Goal: Task Accomplishment & Management: Use online tool/utility

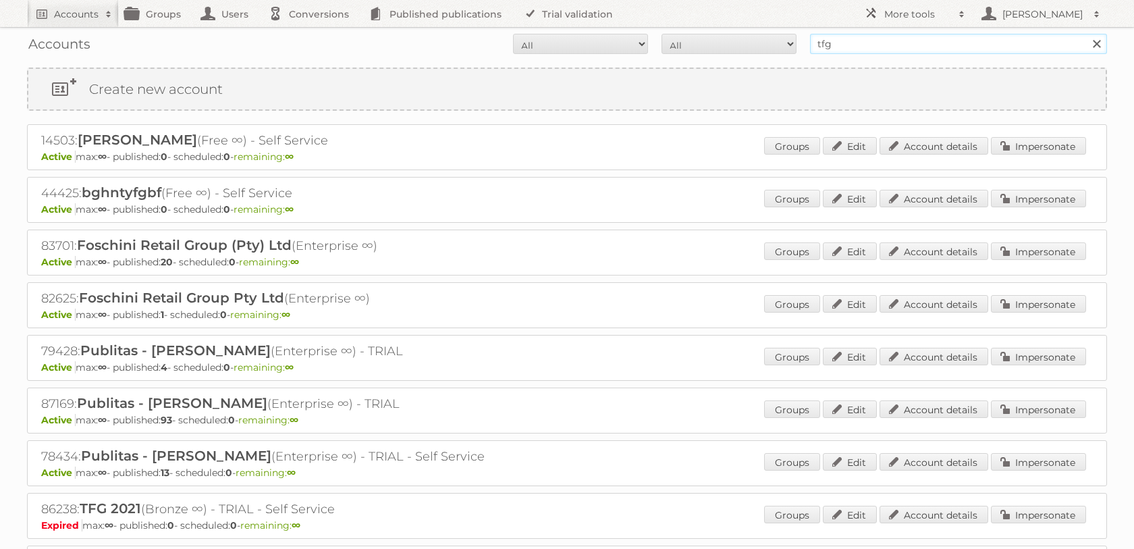
click at [885, 43] on input "tfg" at bounding box center [958, 44] width 297 height 20
click at [885, 42] on input "tfg" at bounding box center [958, 44] width 297 height 20
click at [885, 42] on input "tfgthe" at bounding box center [958, 44] width 297 height 20
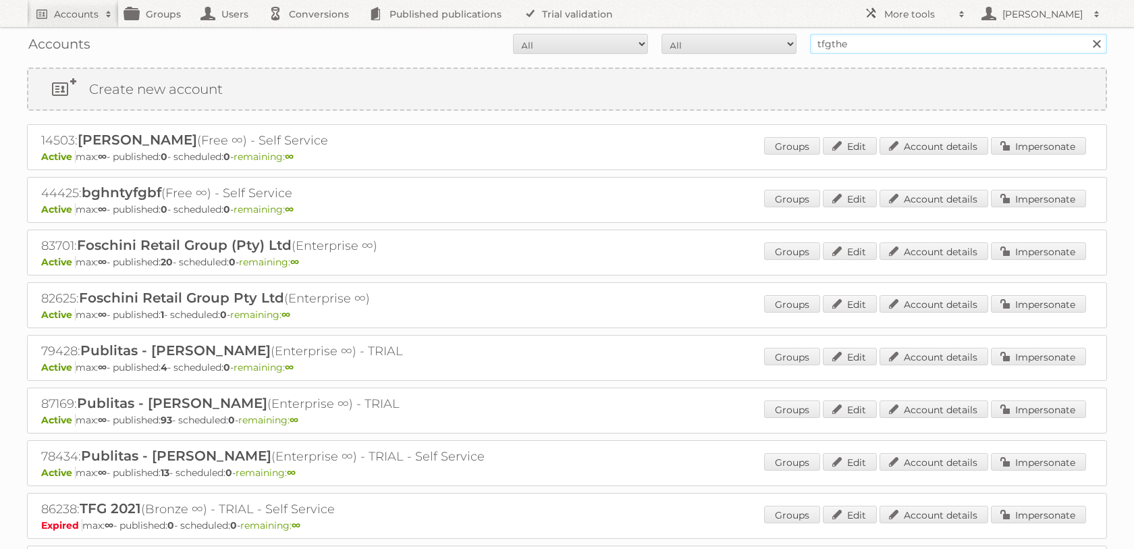
click at [885, 42] on input "tfgthe" at bounding box center [958, 44] width 297 height 20
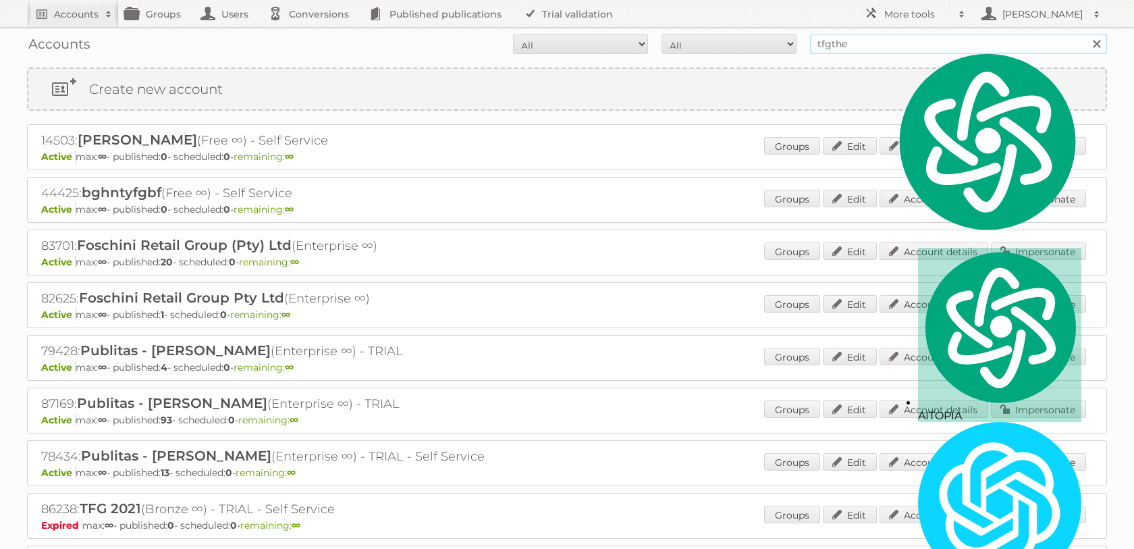
type input "w"
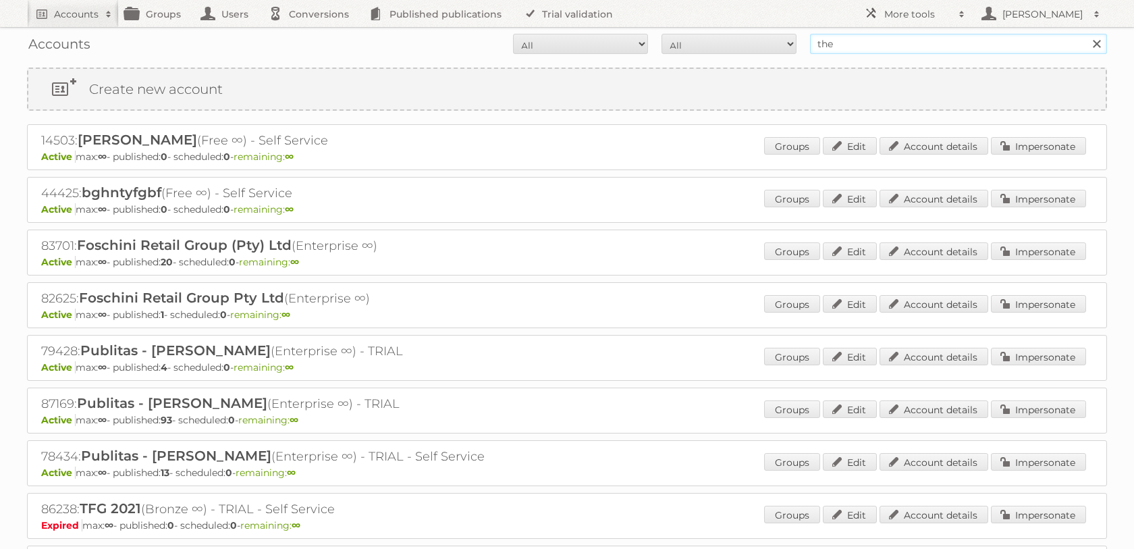
type input "the walt disney"
click at [1086, 34] on input "Search" at bounding box center [1096, 44] width 20 height 20
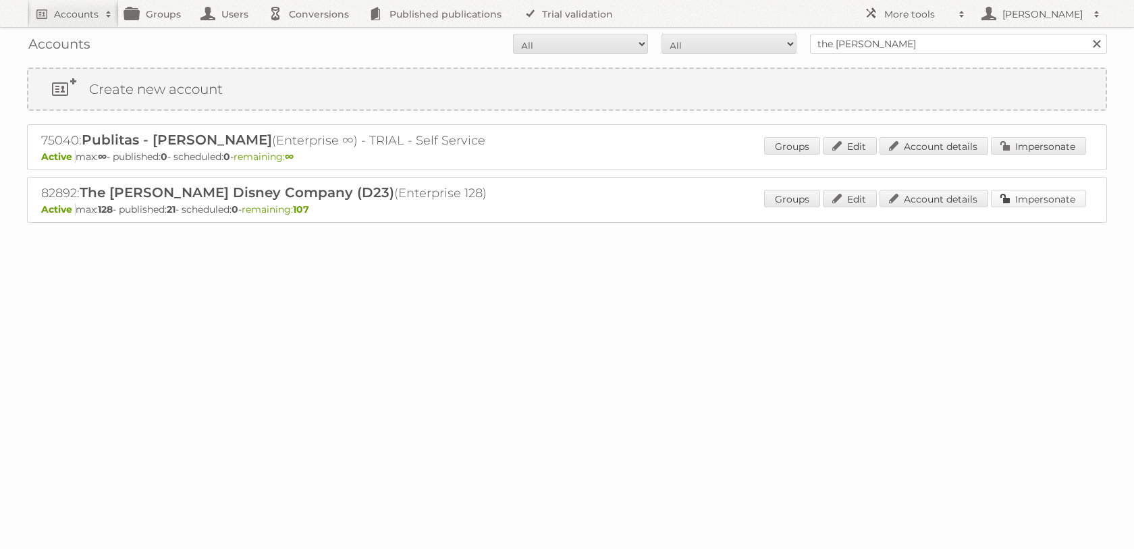
click at [1021, 207] on link "Impersonate" at bounding box center [1038, 199] width 95 height 18
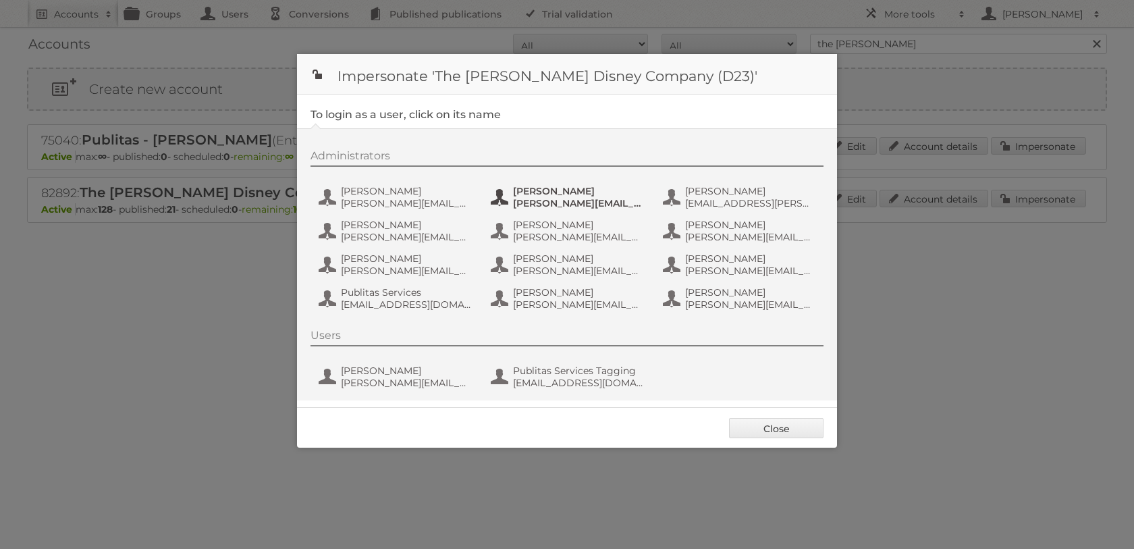
click at [585, 202] on span "[PERSON_NAME][EMAIL_ADDRESS][DOMAIN_NAME]" at bounding box center [578, 203] width 131 height 12
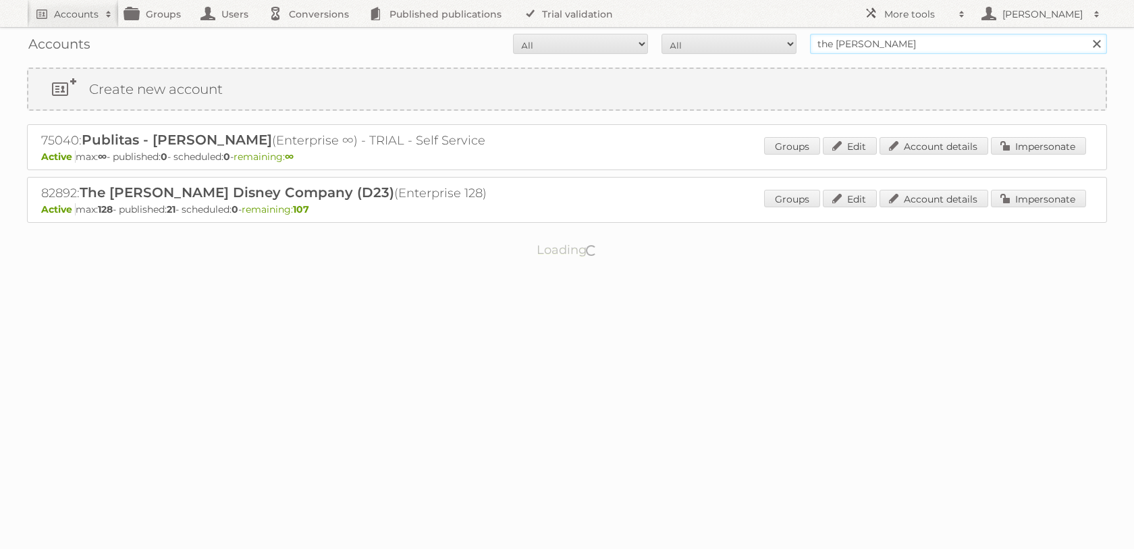
click at [874, 48] on input "the [PERSON_NAME]" at bounding box center [958, 44] width 297 height 20
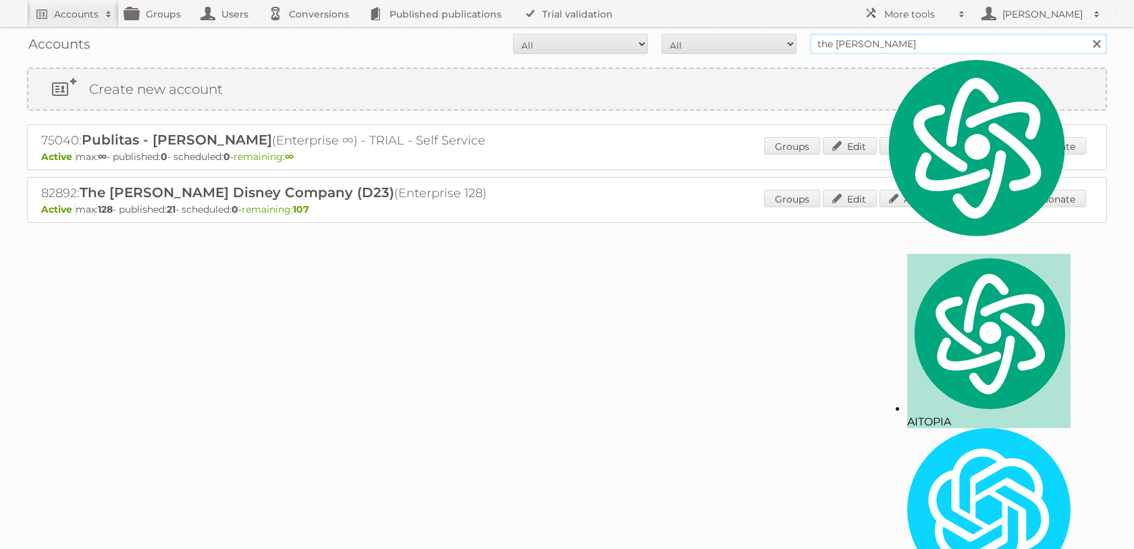
click at [874, 48] on input "the [PERSON_NAME]" at bounding box center [958, 44] width 297 height 20
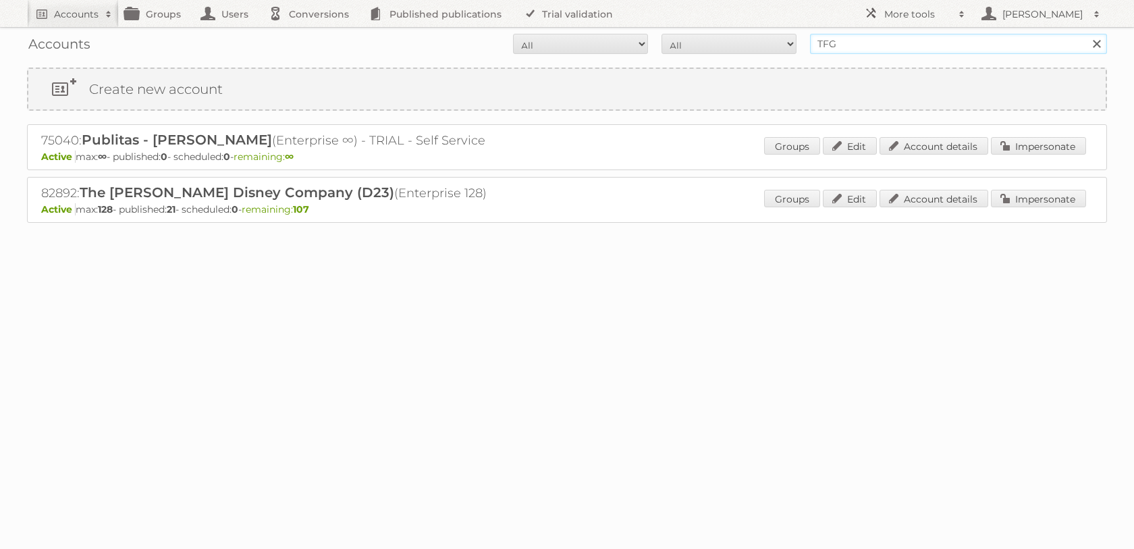
type input "tfg media"
click at [1086, 34] on input "Search" at bounding box center [1096, 44] width 20 height 20
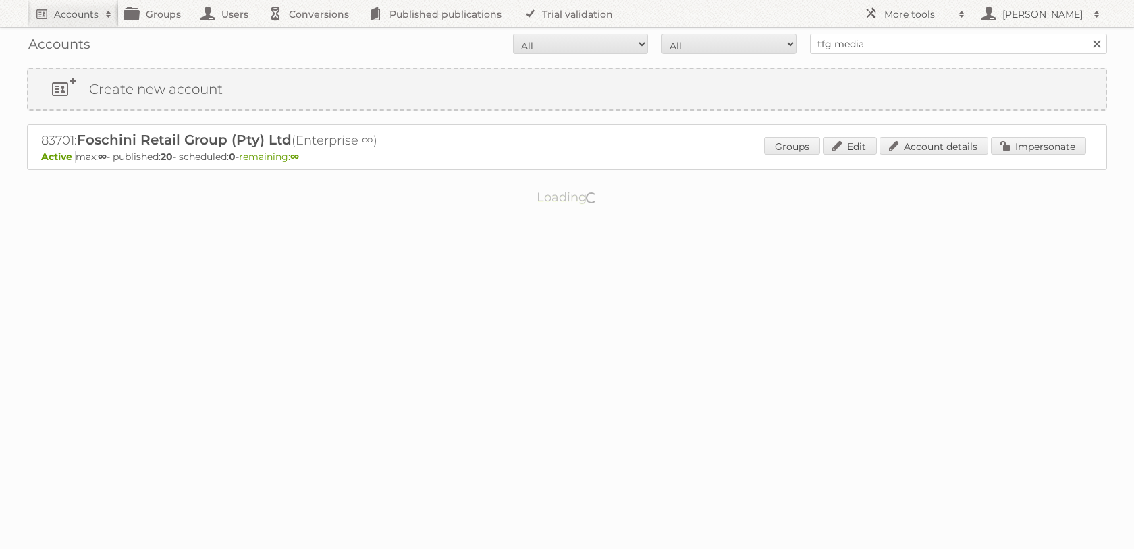
click at [577, 544] on body "Accounts Search Advanced Search Create new account Groups Users Conversions Pub…" at bounding box center [567, 274] width 1134 height 549
